Goal: Transaction & Acquisition: Purchase product/service

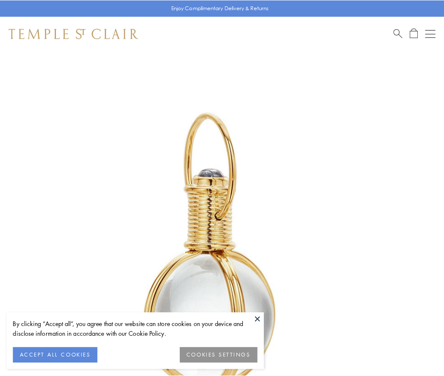
scroll to position [221, 0]
